Goal: Task Accomplishment & Management: Use online tool/utility

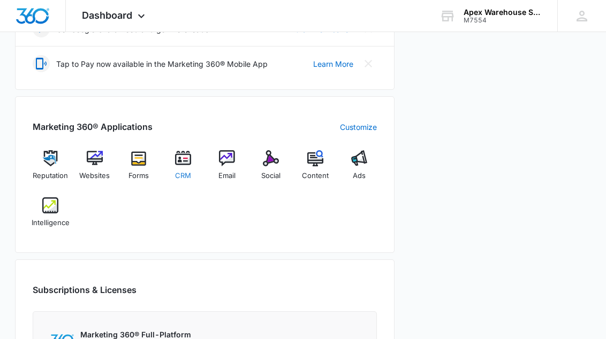
scroll to position [361, 0]
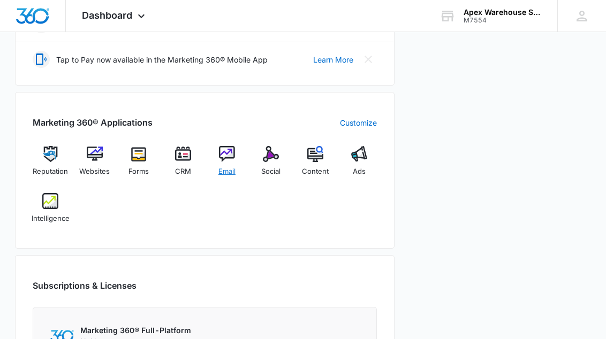
click at [219, 157] on img at bounding box center [227, 154] width 16 height 16
